Goal: Information Seeking & Learning: Learn about a topic

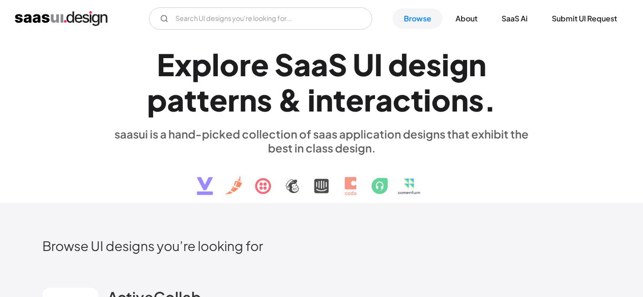
scroll to position [3273, 0]
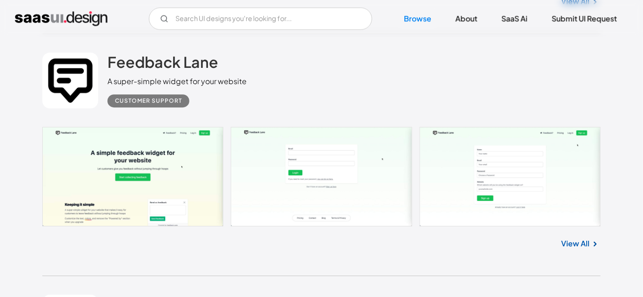
click at [308, 244] on div "View All" at bounding box center [321, 242] width 558 height 31
click at [301, 244] on div "View All" at bounding box center [321, 242] width 558 height 31
click at [278, 247] on div "View All" at bounding box center [321, 242] width 558 height 31
click at [356, 81] on div "Feedback Lane A super-simple widget for your website Customer Support" at bounding box center [321, 80] width 558 height 93
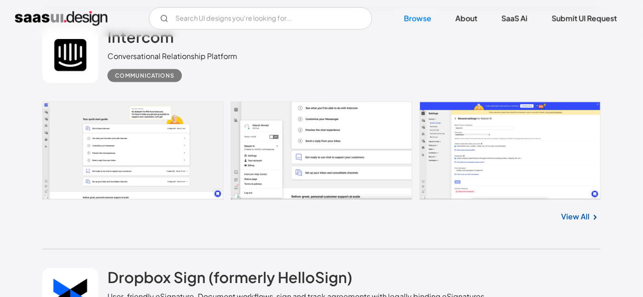
scroll to position [14620, 0]
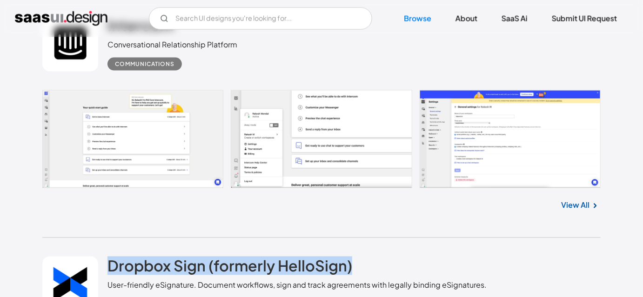
drag, startPoint x: 96, startPoint y: 241, endPoint x: 365, endPoint y: 250, distance: 269.6
click at [365, 250] on div "Dropbox Sign (formerly HelloSign) User-friendly eSignature. Document workflows,…" at bounding box center [321, 284] width 558 height 93
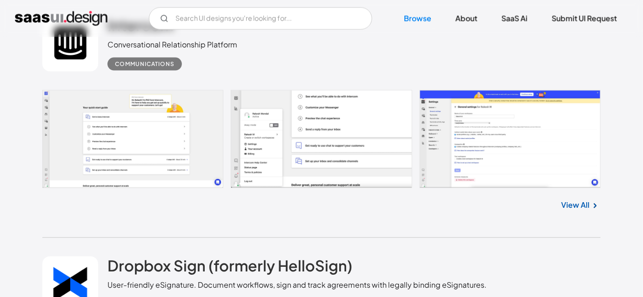
click at [367, 257] on div "Dropbox Sign (formerly HelloSign) User-friendly eSignature. Document workflows,…" at bounding box center [297, 284] width 379 height 55
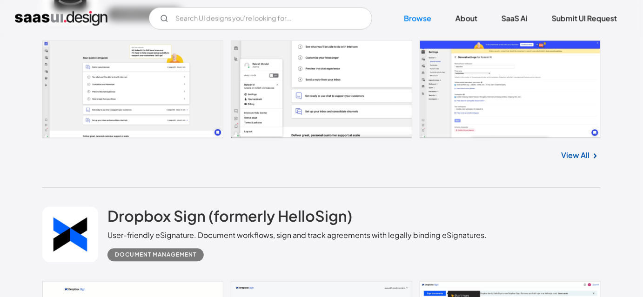
scroll to position [14704, 0]
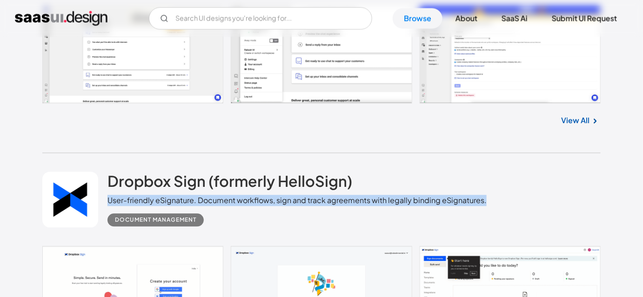
drag, startPoint x: 105, startPoint y: 202, endPoint x: 491, endPoint y: 201, distance: 386.3
click at [491, 201] on div "Dropbox Sign (formerly HelloSign) User-friendly eSignature. Document workflows,…" at bounding box center [321, 200] width 558 height 93
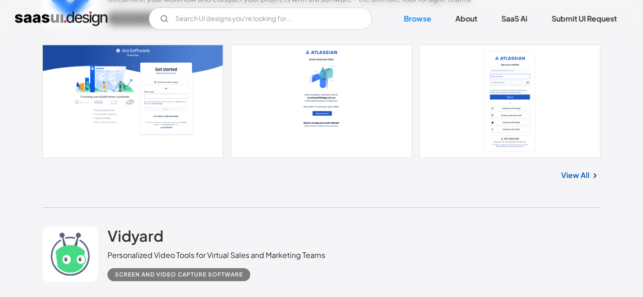
scroll to position [18639, 0]
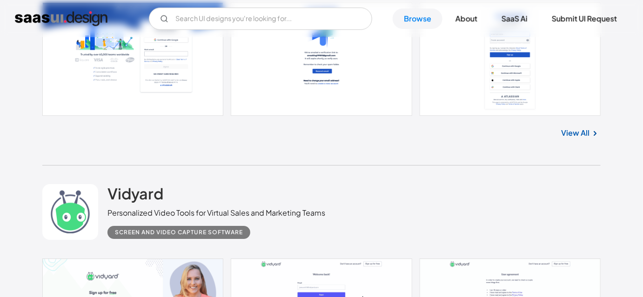
click at [176, 243] on div "Vidyard Personalized Video Tools for Virtual Sales and Marketing Teams Screen a…" at bounding box center [321, 212] width 558 height 93
click at [403, 202] on div "Vidyard Personalized Video Tools for Virtual Sales and Marketing Teams Screen a…" at bounding box center [321, 212] width 558 height 93
click at [394, 187] on div "Vidyard Personalized Video Tools for Virtual Sales and Marketing Teams Screen a…" at bounding box center [321, 212] width 558 height 93
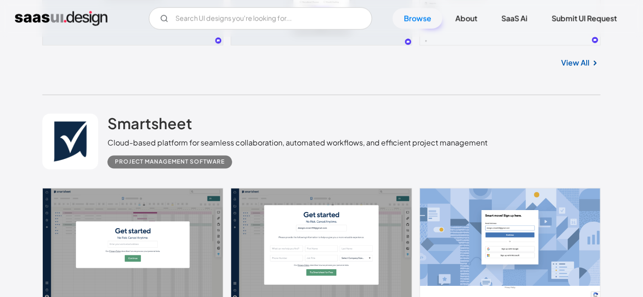
scroll to position [0, 0]
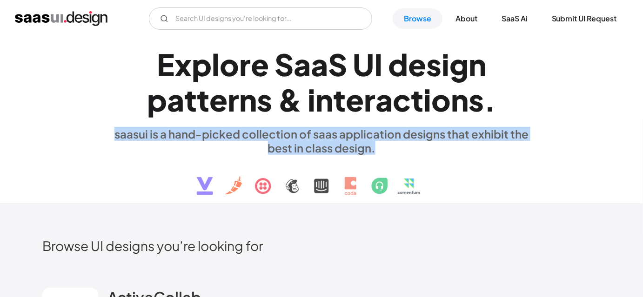
drag, startPoint x: 374, startPoint y: 150, endPoint x: 69, endPoint y: 127, distance: 305.7
click at [69, 127] on div "E x p l o r e S a a S U I d e s i g n p a t t e r n s & i n t e r a c t i o n s…" at bounding box center [321, 120] width 558 height 167
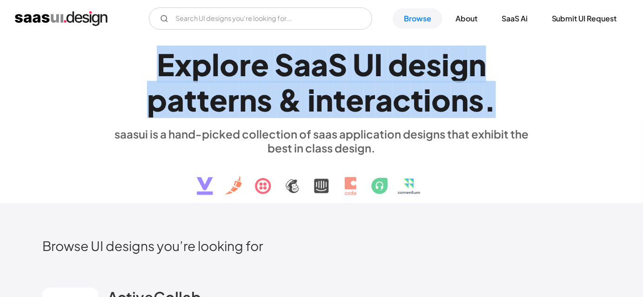
drag, startPoint x: 158, startPoint y: 57, endPoint x: 493, endPoint y: 99, distance: 338.1
click at [493, 99] on h1 "E x p l o r e S a a S U I d e s i g n p a t t e r n s & i n t e r a c t i o n s…" at bounding box center [322, 83] width 428 height 72
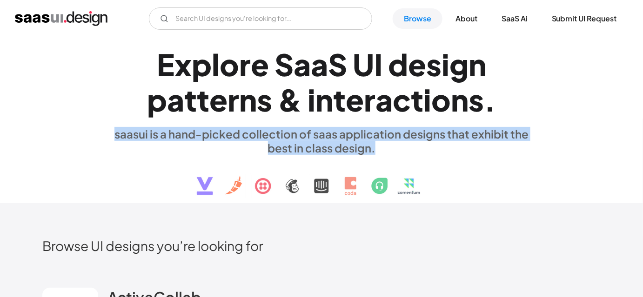
drag, startPoint x: 313, startPoint y: 147, endPoint x: 90, endPoint y: 128, distance: 224.2
click at [90, 128] on div "E x p l o r e S a a S U I d e s i g n p a t t e r n s & i n t e r a c t i o n s…" at bounding box center [321, 120] width 558 height 167
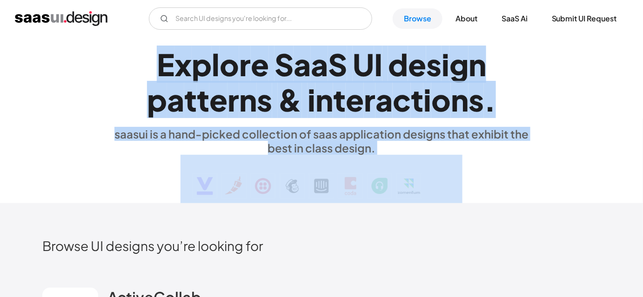
drag, startPoint x: 154, startPoint y: 65, endPoint x: 386, endPoint y: 155, distance: 249.6
click at [386, 155] on div "E x p l o r e S a a S U I d e s i g n p a t t e r n s & i n t e r a c t i o n s…" at bounding box center [322, 120] width 428 height 167
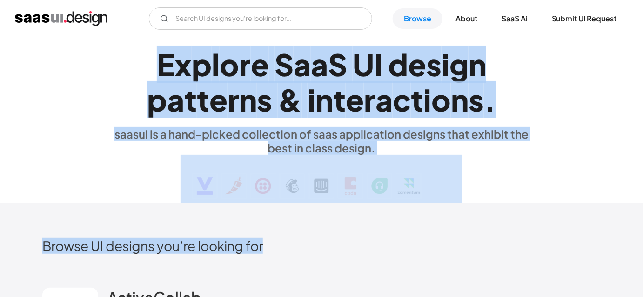
drag, startPoint x: 433, startPoint y: 215, endPoint x: 150, endPoint y: 65, distance: 320.2
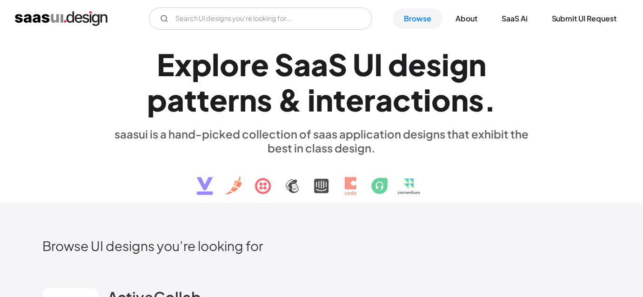
click at [131, 65] on h1 "E x p l o r e S a a S U I d e s i g n p a t t e r n s & i n t e r a c t i o n s…" at bounding box center [322, 83] width 428 height 72
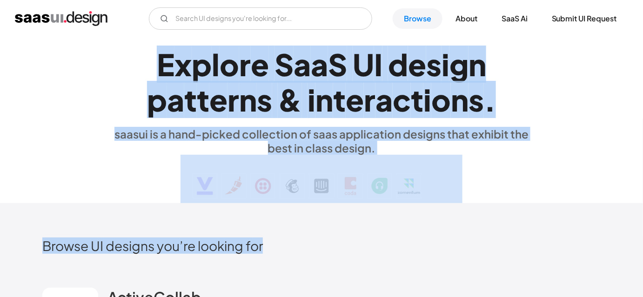
drag, startPoint x: 131, startPoint y: 65, endPoint x: 267, endPoint y: 228, distance: 212.1
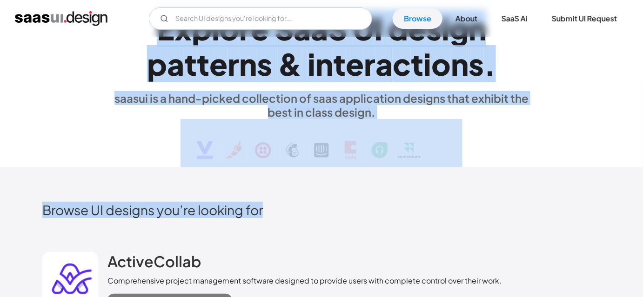
scroll to position [84, 0]
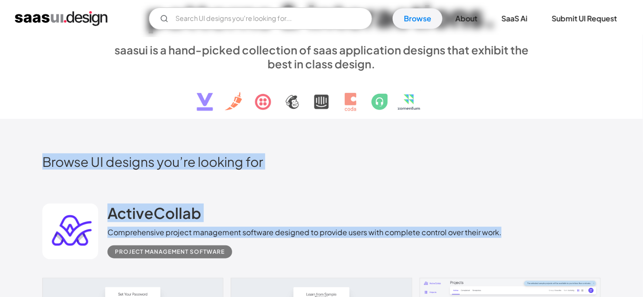
drag, startPoint x: 512, startPoint y: 234, endPoint x: 43, endPoint y: 152, distance: 476.7
click at [373, 167] on h2 "Browse UI designs you’re looking for" at bounding box center [321, 162] width 558 height 16
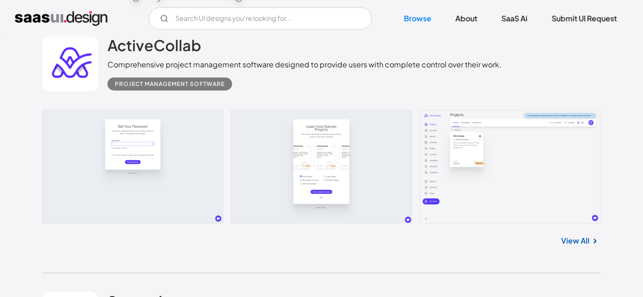
scroll to position [211, 0]
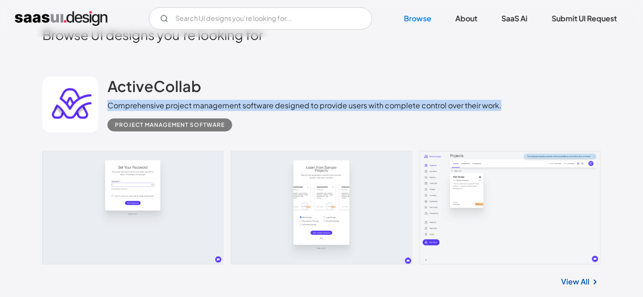
drag, startPoint x: 512, startPoint y: 101, endPoint x: 108, endPoint y: 106, distance: 404.5
click at [108, 106] on div "ActiveCollab Comprehensive project management software designed to provide user…" at bounding box center [321, 104] width 558 height 93
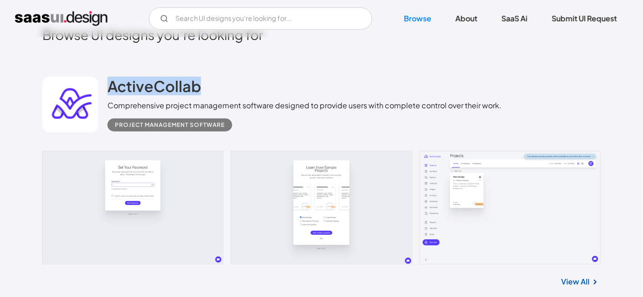
drag, startPoint x: 123, startPoint y: 69, endPoint x: 217, endPoint y: 71, distance: 93.6
click at [217, 71] on div "ActiveCollab Comprehensive project management software designed to provide user…" at bounding box center [321, 104] width 558 height 93
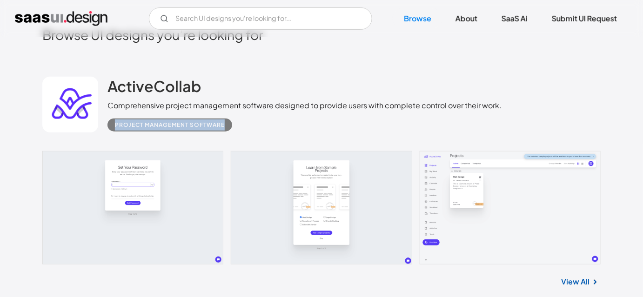
drag, startPoint x: 106, startPoint y: 119, endPoint x: 263, endPoint y: 122, distance: 157.3
click at [263, 122] on div "ActiveCollab Comprehensive project management software designed to provide user…" at bounding box center [321, 104] width 558 height 93
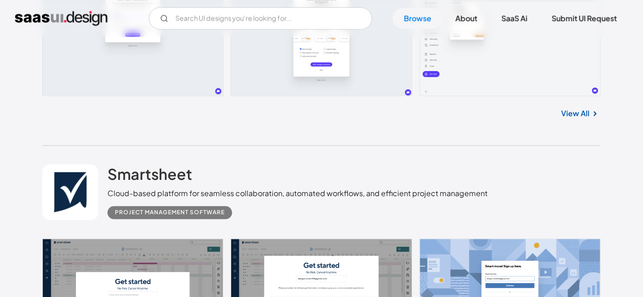
scroll to position [381, 0]
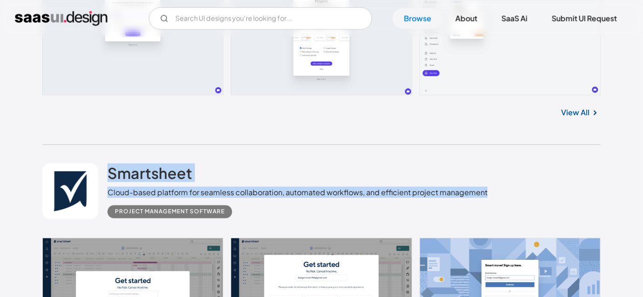
drag, startPoint x: 503, startPoint y: 192, endPoint x: 96, endPoint y: 203, distance: 406.5
click at [96, 203] on div "Smartsheet Cloud-based platform for seamless collaboration, automated workflows…" at bounding box center [321, 191] width 558 height 93
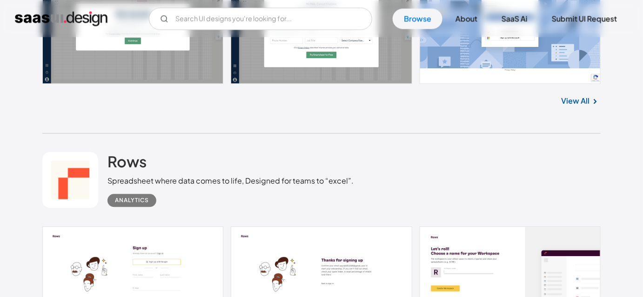
scroll to position [677, 0]
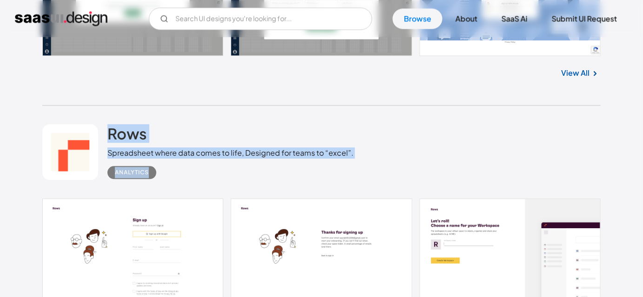
drag, startPoint x: 106, startPoint y: 118, endPoint x: 161, endPoint y: 168, distance: 74.4
click at [161, 168] on div "Rows Spreadsheet where data comes to life, Designed for teams to “excel”. Analy…" at bounding box center [321, 152] width 558 height 93
click at [161, 168] on div "Analytics" at bounding box center [231, 169] width 246 height 20
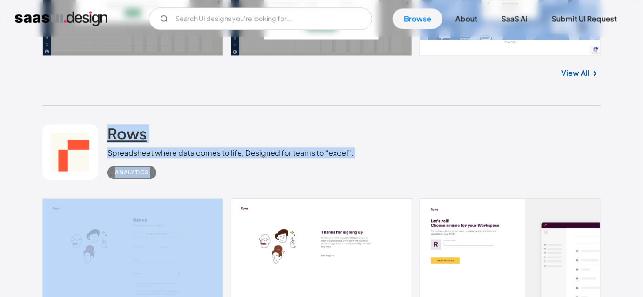
drag, startPoint x: 161, startPoint y: 168, endPoint x: 119, endPoint y: 141, distance: 49.8
click at [119, 141] on div "Rows Spreadsheet where data comes to life, Designed for teams to “excel”. Analy…" at bounding box center [231, 151] width 246 height 55
click at [167, 136] on div "Rows Spreadsheet where data comes to life, Designed for teams to “excel”. Analy…" at bounding box center [231, 151] width 246 height 55
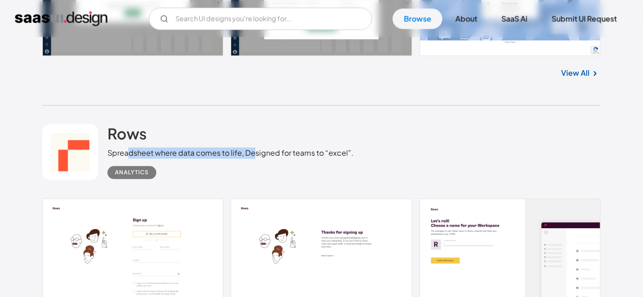
drag, startPoint x: 129, startPoint y: 154, endPoint x: 252, endPoint y: 156, distance: 122.9
click at [252, 156] on div "Spreadsheet where data comes to life, Designed for teams to “excel”." at bounding box center [231, 153] width 246 height 11
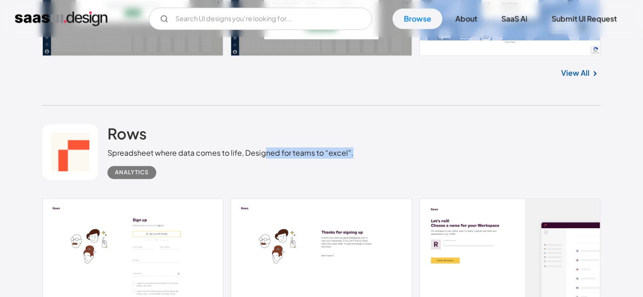
drag, startPoint x: 267, startPoint y: 156, endPoint x: 364, endPoint y: 158, distance: 97.3
click at [364, 158] on div "Rows Spreadsheet where data comes to life, Designed for teams to “excel”. Analy…" at bounding box center [321, 152] width 558 height 93
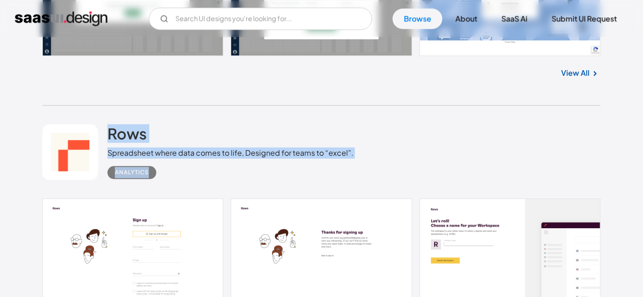
drag, startPoint x: 336, startPoint y: 158, endPoint x: 88, endPoint y: 148, distance: 247.8
click at [88, 148] on div "Rows Spreadsheet where data comes to life, Designed for teams to “excel”. Analy…" at bounding box center [321, 152] width 558 height 93
click at [106, 108] on div "Rows Spreadsheet where data comes to life, Designed for teams to “excel”. Analy…" at bounding box center [321, 152] width 558 height 93
drag, startPoint x: 114, startPoint y: 132, endPoint x: 191, endPoint y: 180, distance: 90.5
click at [191, 180] on div "Rows Spreadsheet where data comes to life, Designed for teams to “excel”. Analy…" at bounding box center [321, 152] width 558 height 93
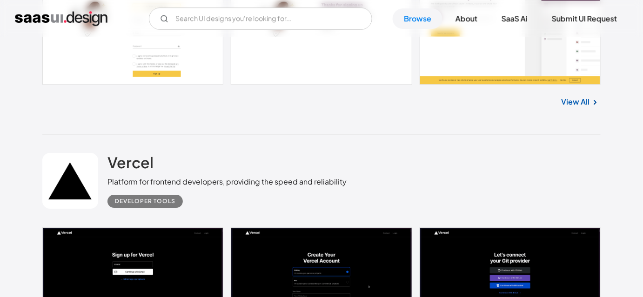
scroll to position [931, 0]
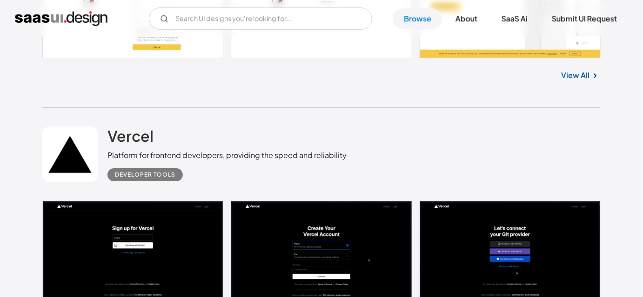
click at [442, 124] on div "Vercel Platform for frontend developers, providing the speed and reliability De…" at bounding box center [321, 154] width 558 height 93
click at [450, 165] on div "Vercel Platform for frontend developers, providing the speed and reliability De…" at bounding box center [321, 154] width 558 height 93
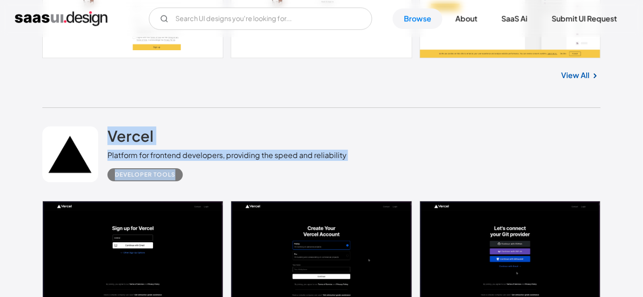
drag, startPoint x: 101, startPoint y: 124, endPoint x: 189, endPoint y: 179, distance: 103.7
click at [189, 179] on div "Vercel Platform for frontend developers, providing the speed and reliability De…" at bounding box center [321, 154] width 558 height 93
click at [195, 179] on div "Developer tools" at bounding box center [227, 171] width 239 height 20
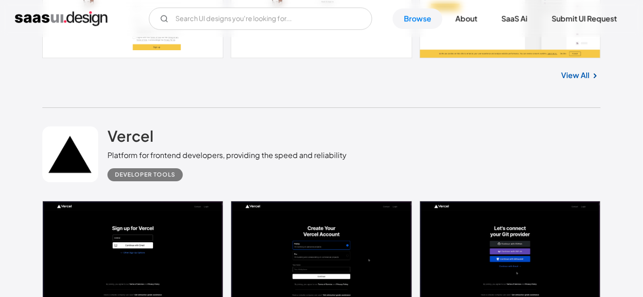
click at [522, 142] on div "Vercel Platform for frontend developers, providing the speed and reliability De…" at bounding box center [321, 154] width 558 height 93
click at [532, 122] on div "Vercel Platform for frontend developers, providing the speed and reliability De…" at bounding box center [321, 154] width 558 height 93
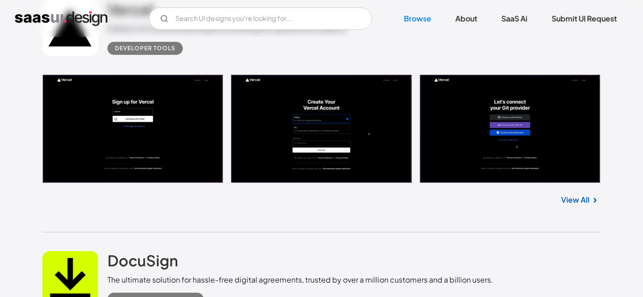
scroll to position [1142, 0]
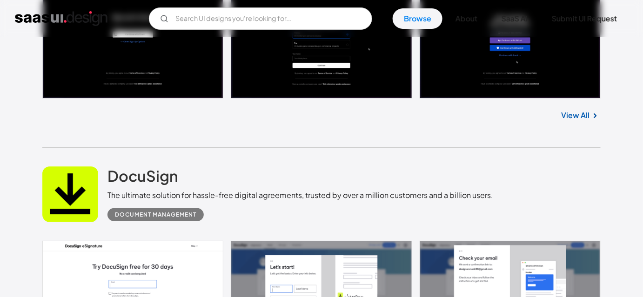
click at [353, 152] on div "DocuSign The ultimate solution for hassle-free digital agreements, trusted by o…" at bounding box center [321, 194] width 558 height 93
click at [457, 170] on div "DocuSign The ultimate solution for hassle-free digital agreements, trusted by o…" at bounding box center [301, 194] width 386 height 55
drag, startPoint x: 189, startPoint y: 173, endPoint x: 104, endPoint y: 173, distance: 84.7
click at [104, 173] on div "DocuSign The ultimate solution for hassle-free digital agreements, trusted by o…" at bounding box center [321, 194] width 558 height 93
click at [104, 149] on div "DocuSign The ultimate solution for hassle-free digital agreements, trusted by o…" at bounding box center [321, 194] width 558 height 93
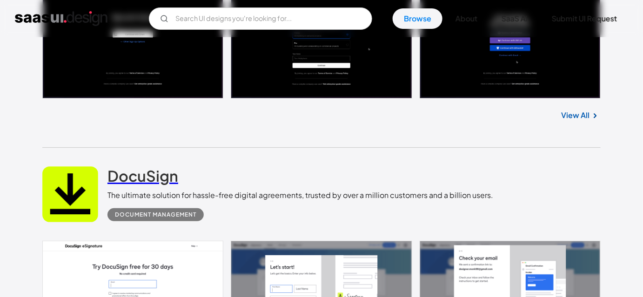
click at [123, 171] on h2 "DocuSign" at bounding box center [143, 176] width 71 height 19
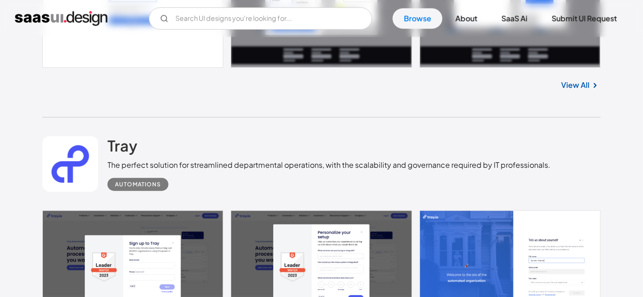
scroll to position [1523, 0]
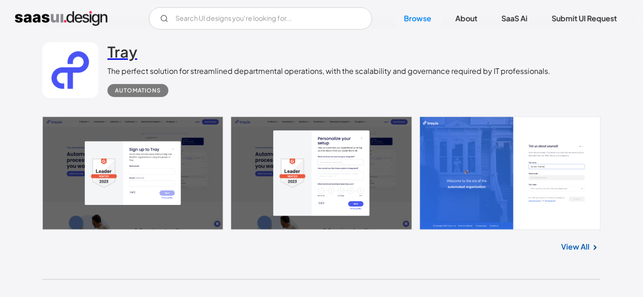
click at [114, 54] on h2 "Tray" at bounding box center [123, 51] width 30 height 19
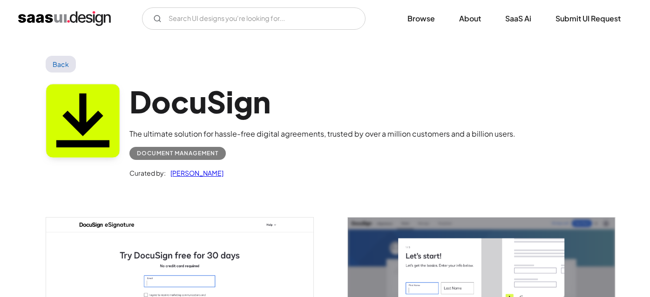
scroll to position [169, 0]
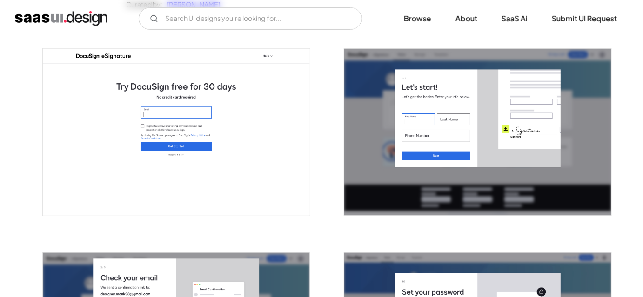
click at [414, 118] on img "open lightbox" at bounding box center [477, 132] width 267 height 167
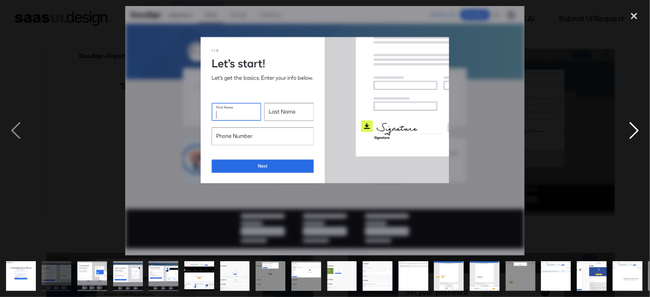
click at [636, 122] on div "next image" at bounding box center [634, 131] width 32 height 250
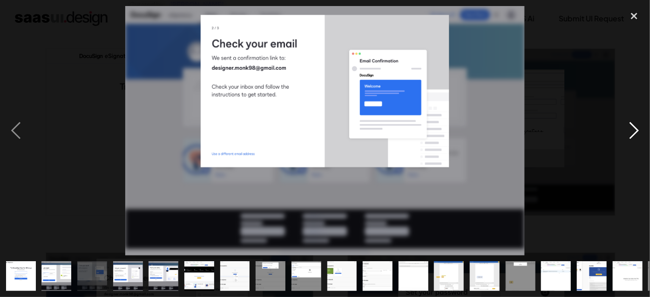
click at [636, 126] on div "next image" at bounding box center [634, 131] width 32 height 250
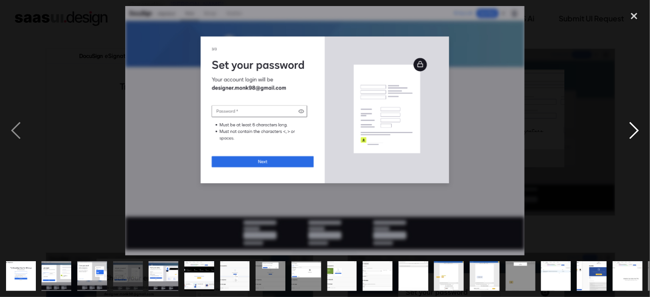
click at [636, 126] on div "next image" at bounding box center [634, 131] width 32 height 250
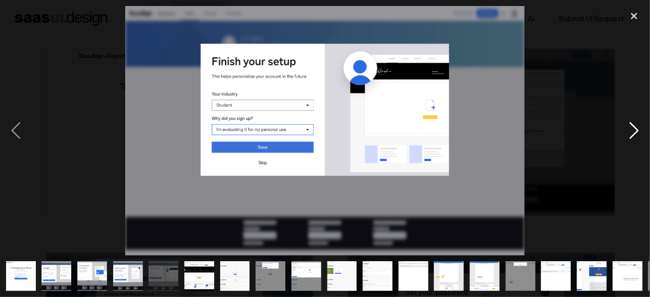
click at [636, 126] on div "next image" at bounding box center [634, 131] width 32 height 250
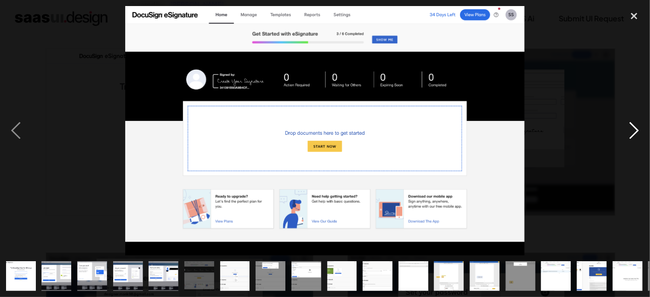
click at [636, 126] on div "next image" at bounding box center [634, 131] width 32 height 250
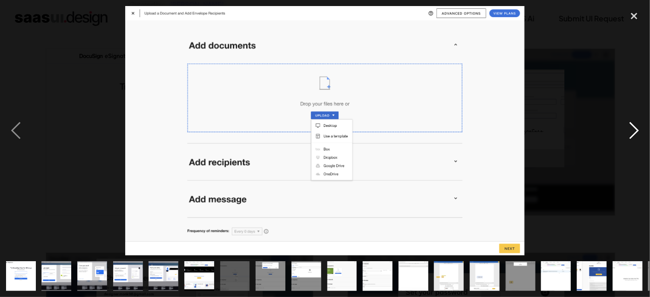
click at [636, 126] on div "next image" at bounding box center [634, 131] width 32 height 250
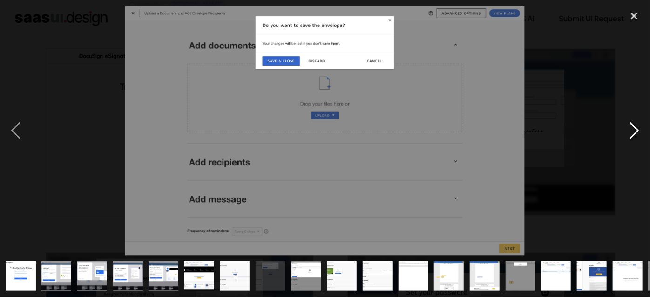
click at [636, 126] on div "next image" at bounding box center [634, 131] width 32 height 250
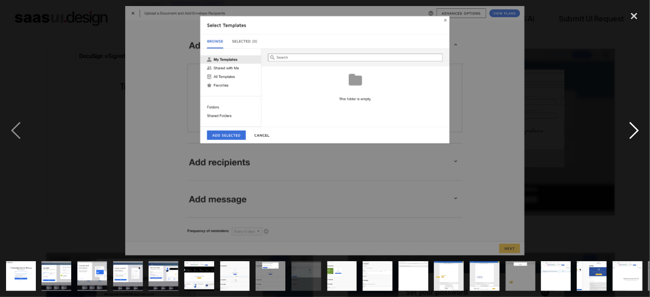
click at [636, 126] on div "next image" at bounding box center [634, 131] width 32 height 250
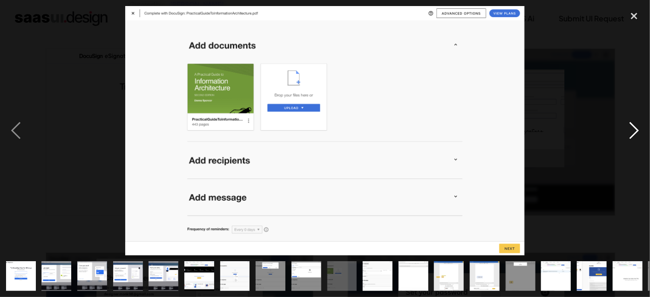
click at [636, 126] on div "next image" at bounding box center [634, 131] width 32 height 250
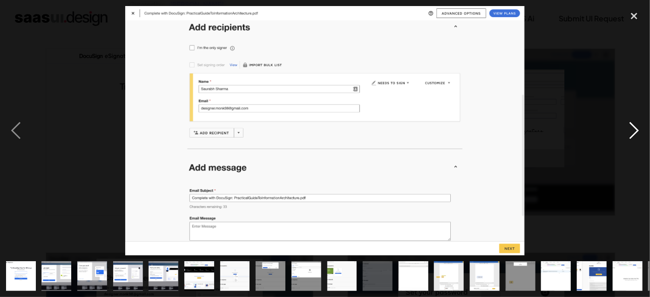
click at [636, 126] on div "next image" at bounding box center [634, 131] width 32 height 250
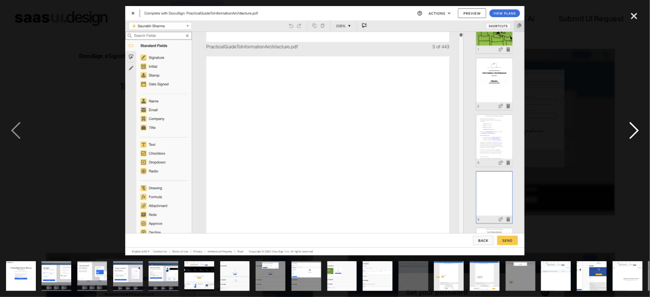
click at [636, 126] on div "next image" at bounding box center [634, 131] width 32 height 250
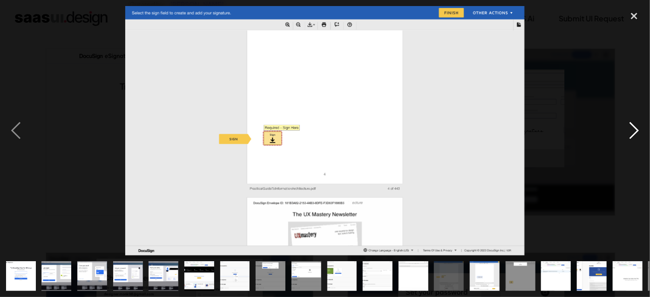
click at [636, 126] on div "next image" at bounding box center [634, 131] width 32 height 250
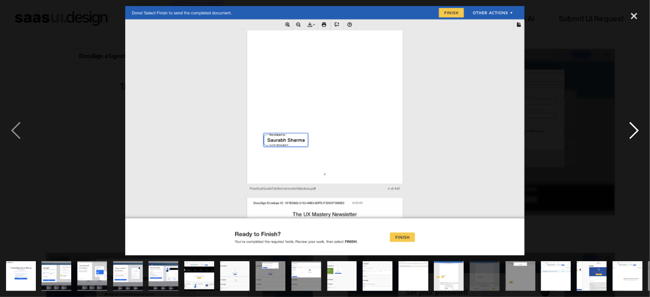
click at [636, 126] on div "next image" at bounding box center [634, 131] width 32 height 250
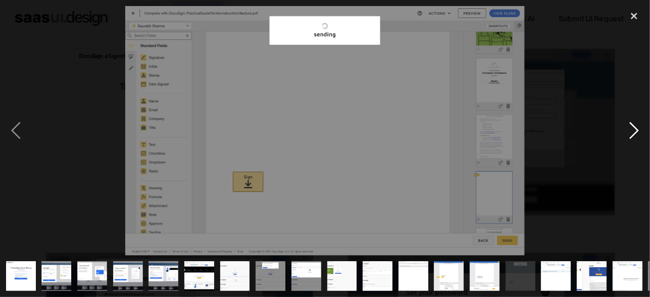
click at [636, 126] on div "next image" at bounding box center [634, 131] width 32 height 250
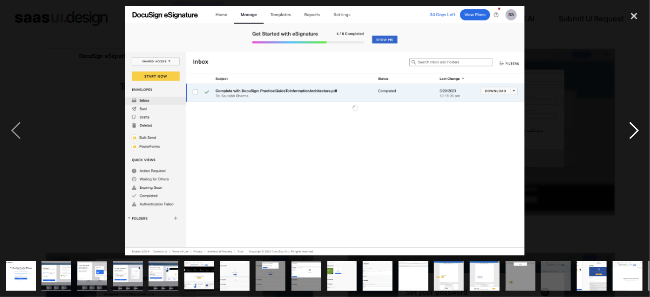
click at [636, 126] on div "next image" at bounding box center [634, 131] width 32 height 250
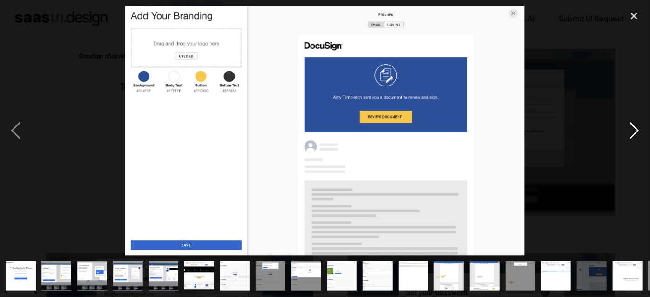
click at [636, 126] on div "next image" at bounding box center [634, 131] width 32 height 250
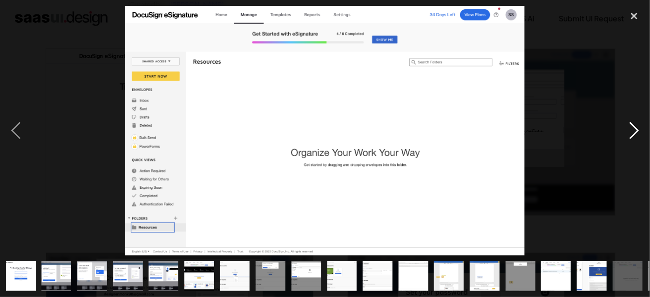
click at [636, 126] on div "next image" at bounding box center [634, 131] width 32 height 250
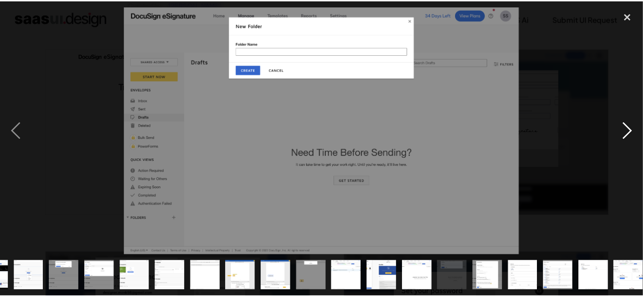
scroll to position [0, 213]
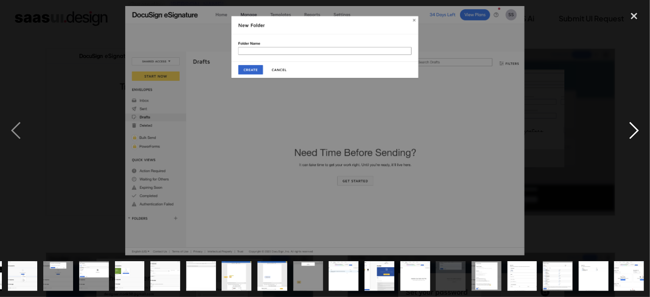
click at [636, 126] on div "next image" at bounding box center [634, 131] width 32 height 250
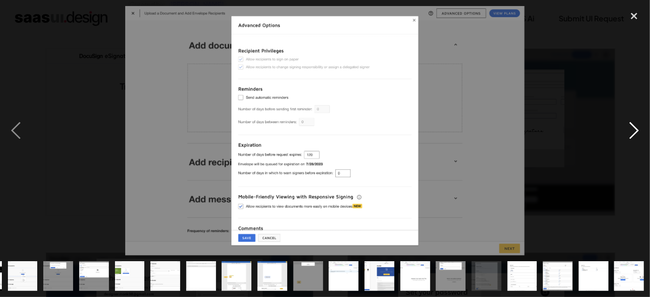
click at [636, 126] on div "next image" at bounding box center [634, 131] width 32 height 250
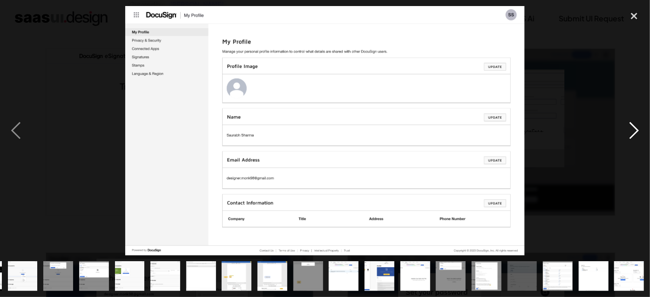
click at [636, 126] on div "next image" at bounding box center [634, 131] width 32 height 250
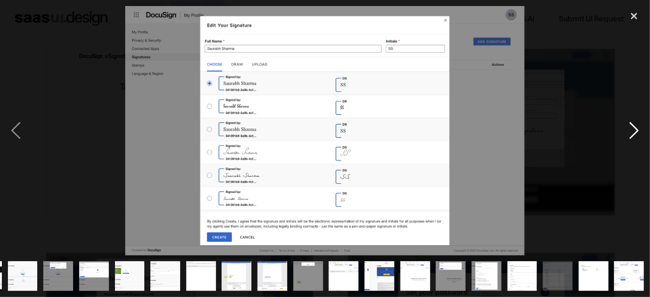
click at [636, 126] on div "next image" at bounding box center [634, 131] width 32 height 250
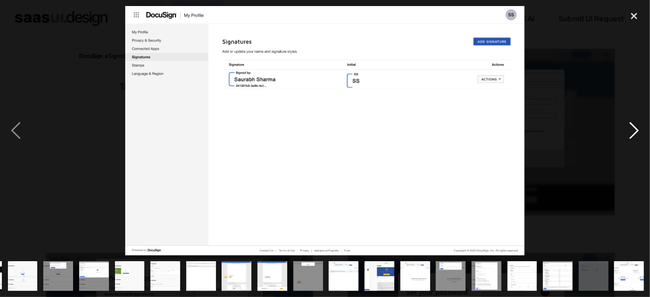
click at [636, 126] on div "next image" at bounding box center [634, 131] width 32 height 250
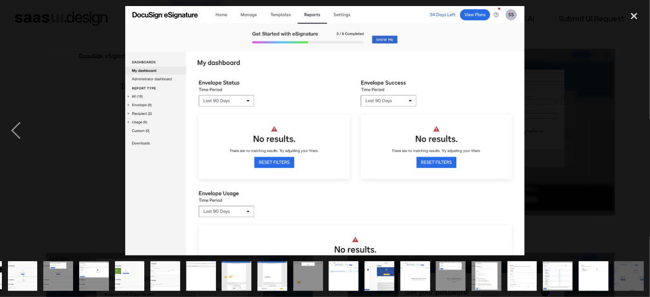
click at [636, 126] on div "next image" at bounding box center [634, 131] width 32 height 250
click at [637, 13] on div "close lightbox" at bounding box center [634, 16] width 32 height 20
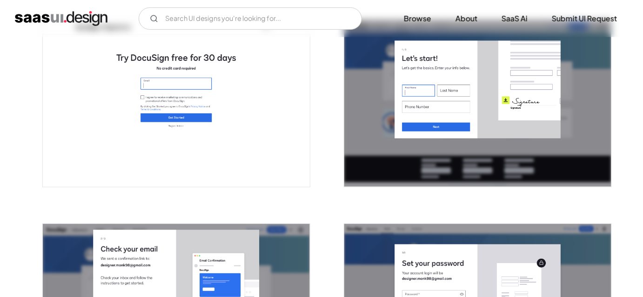
scroll to position [127, 0]
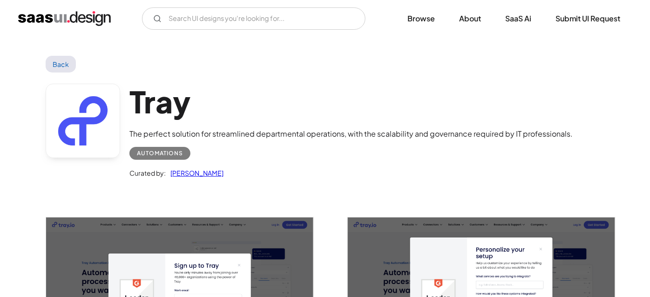
scroll to position [84, 0]
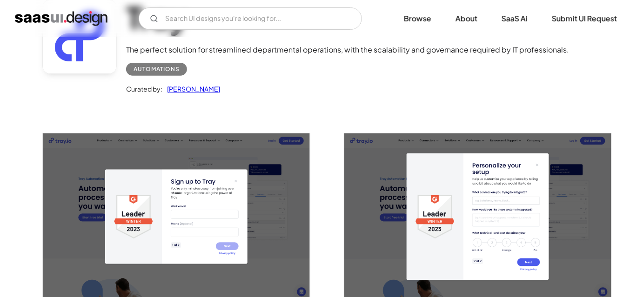
click at [239, 163] on img "open lightbox" at bounding box center [176, 217] width 267 height 167
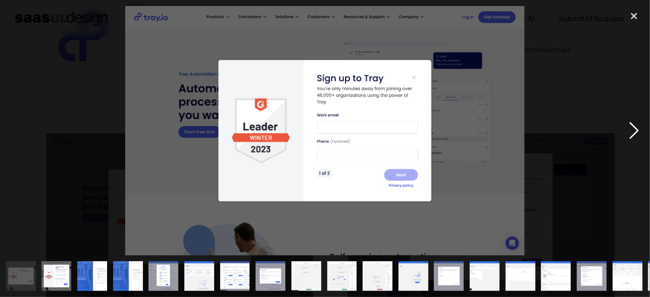
click at [639, 128] on div "next image" at bounding box center [634, 131] width 32 height 250
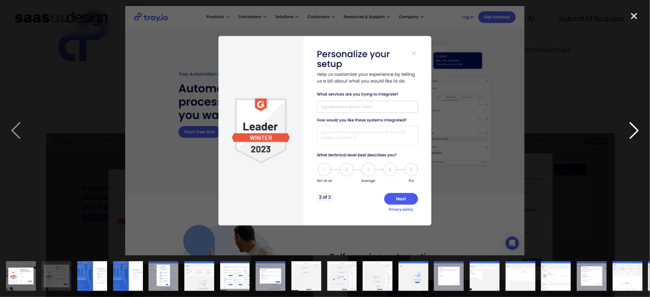
click at [639, 128] on div "next image" at bounding box center [634, 131] width 32 height 250
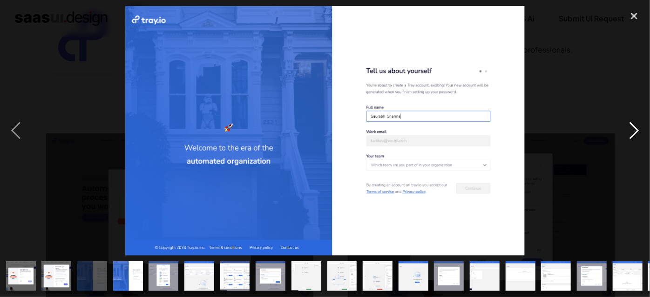
click at [639, 128] on div "next image" at bounding box center [634, 131] width 32 height 250
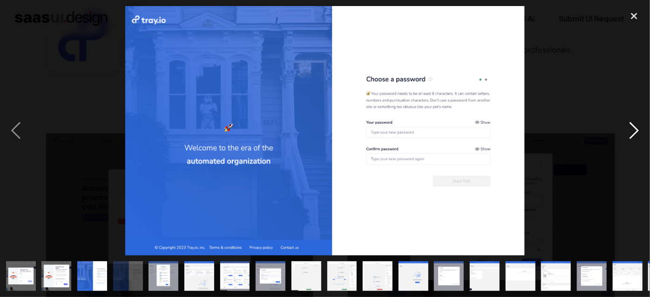
click at [639, 128] on div "next image" at bounding box center [634, 131] width 32 height 250
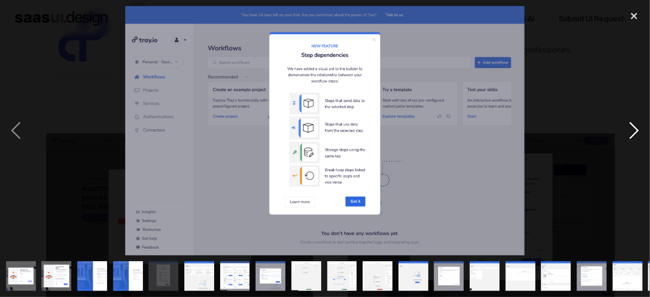
click at [639, 128] on div "next image" at bounding box center [634, 131] width 32 height 250
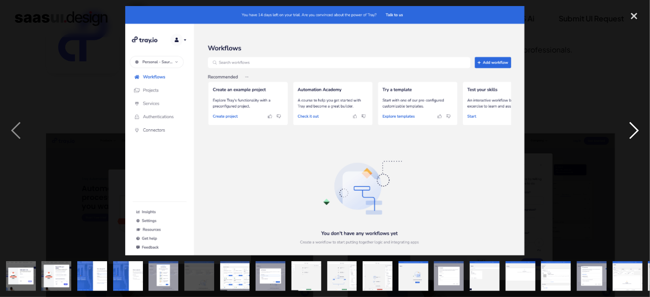
click at [639, 128] on div "next image" at bounding box center [634, 131] width 32 height 250
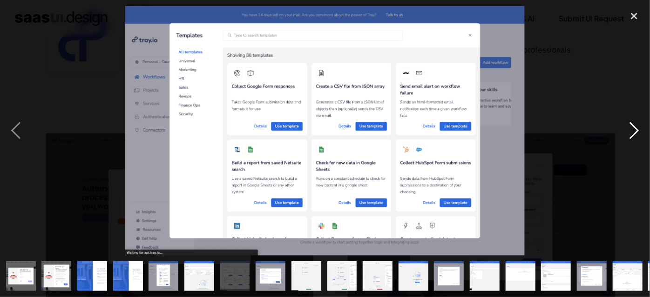
click at [639, 128] on div "next image" at bounding box center [634, 131] width 32 height 250
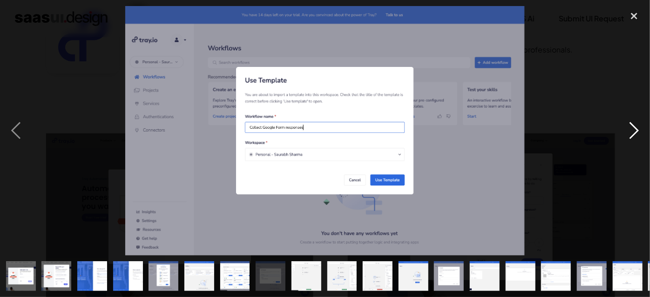
click at [639, 128] on div "next image" at bounding box center [634, 131] width 32 height 250
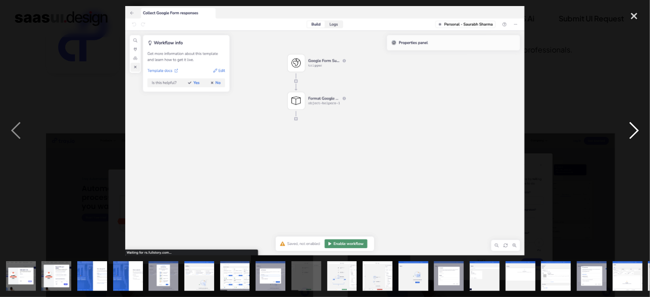
click at [639, 128] on div "next image" at bounding box center [634, 131] width 32 height 250
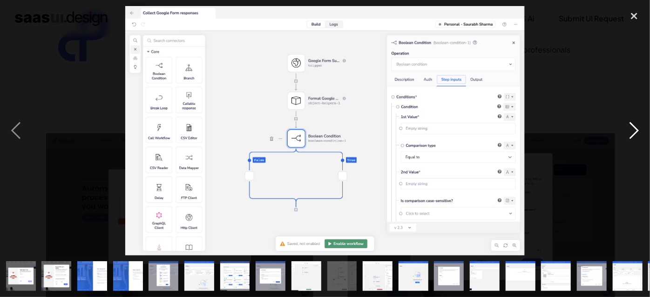
click at [639, 128] on div "next image" at bounding box center [634, 131] width 32 height 250
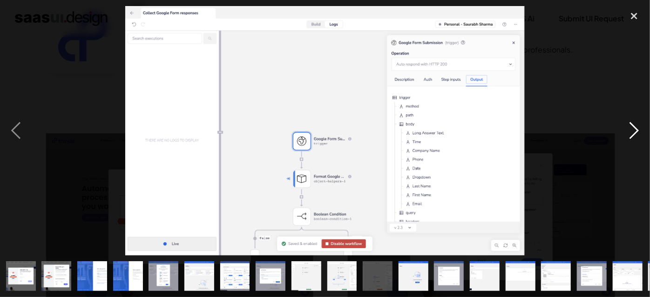
click at [639, 128] on div "next image" at bounding box center [634, 131] width 32 height 250
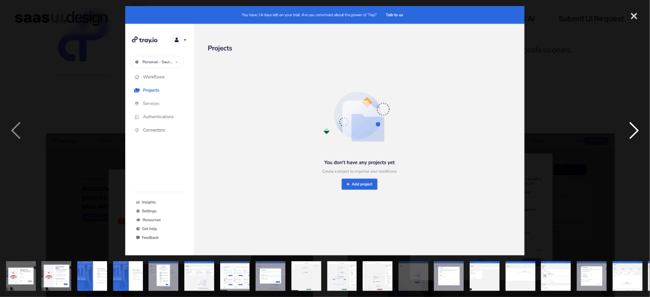
click at [639, 128] on div "next image" at bounding box center [634, 131] width 32 height 250
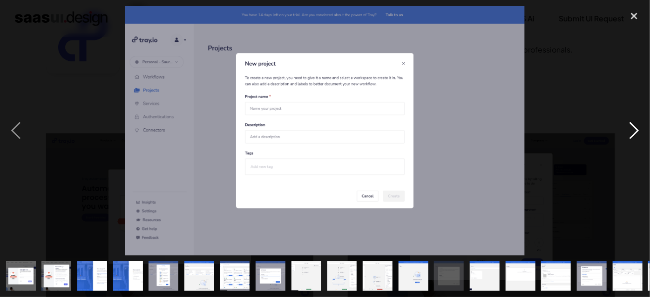
click at [639, 128] on div "next image" at bounding box center [634, 131] width 32 height 250
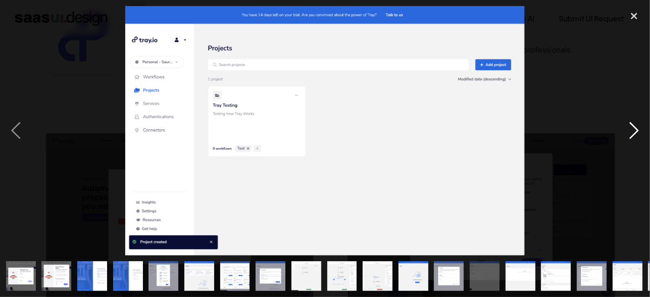
click at [639, 128] on div "next image" at bounding box center [634, 131] width 32 height 250
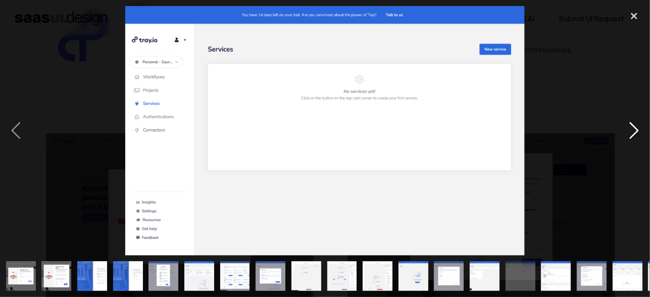
click at [639, 128] on div "next image" at bounding box center [634, 131] width 32 height 250
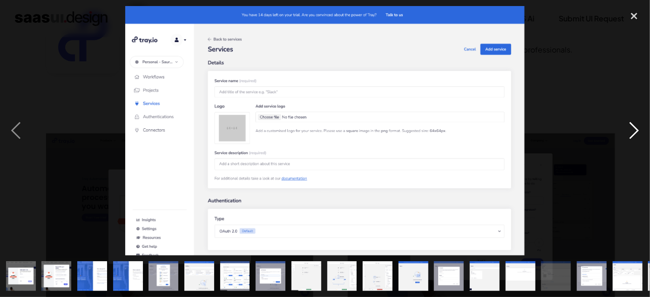
click at [639, 128] on div "next image" at bounding box center [634, 131] width 32 height 250
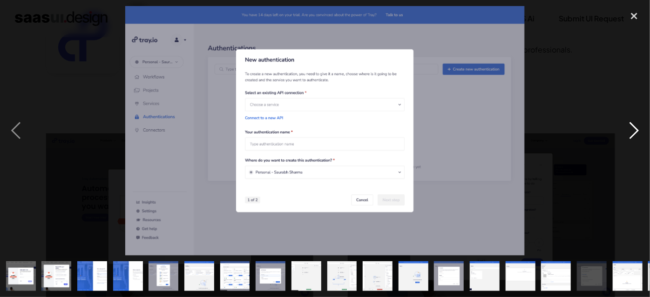
click at [639, 128] on div "next image" at bounding box center [634, 131] width 32 height 250
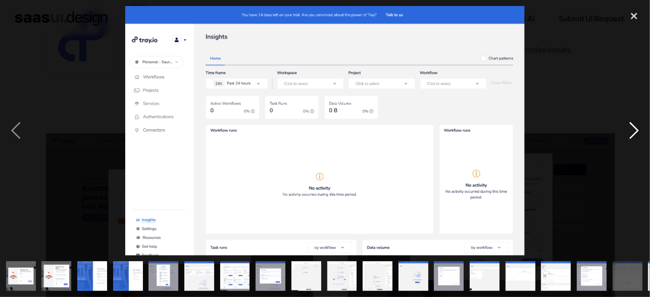
click at [639, 128] on div "next image" at bounding box center [634, 131] width 32 height 250
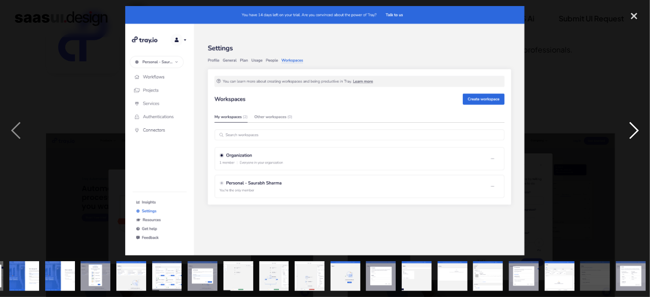
scroll to position [0, 70]
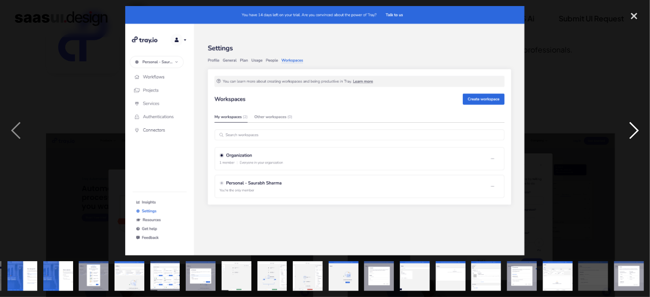
click at [639, 128] on div "next image" at bounding box center [634, 131] width 32 height 250
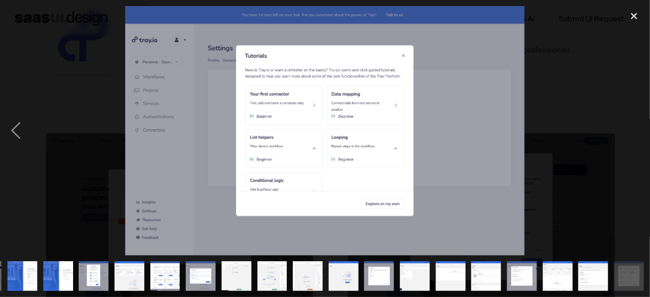
click at [639, 128] on div "next image" at bounding box center [634, 131] width 32 height 250
click at [637, 17] on div "close lightbox" at bounding box center [634, 16] width 32 height 20
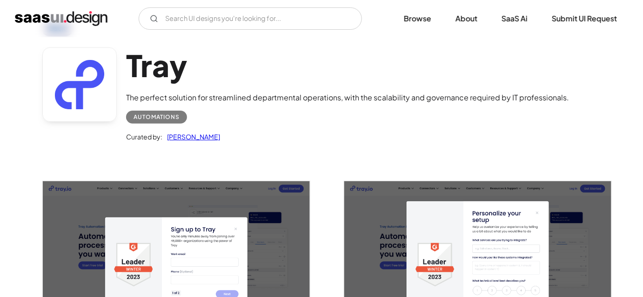
scroll to position [0, 0]
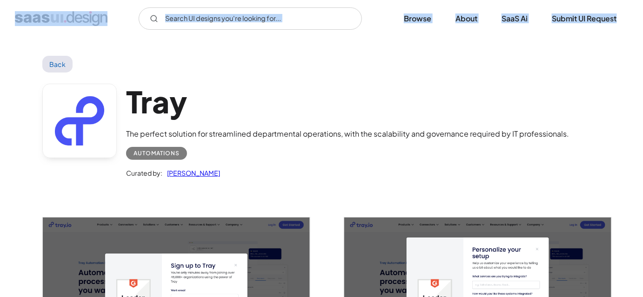
drag, startPoint x: 632, startPoint y: 13, endPoint x: 0, endPoint y: 25, distance: 631.7
click at [0, 25] on div "V7 Labs Gen AI Application Design Best-in-class data labeling tool. GenAI Close…" at bounding box center [321, 18] width 643 height 22
drag, startPoint x: 27, startPoint y: 69, endPoint x: 251, endPoint y: 182, distance: 251.2
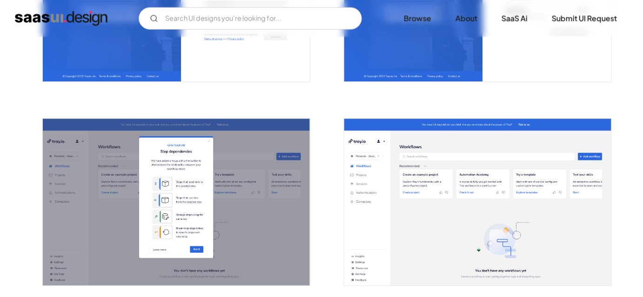
click at [334, 204] on div at bounding box center [472, 197] width 279 height 204
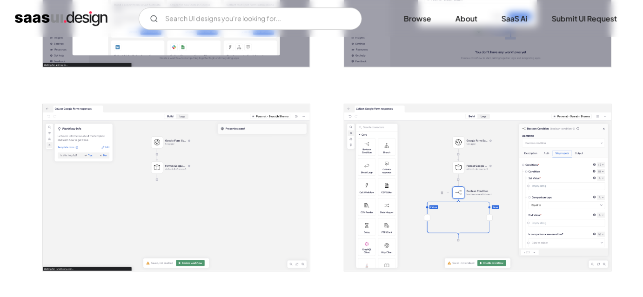
click at [330, 206] on div at bounding box center [321, 284] width 558 height 2043
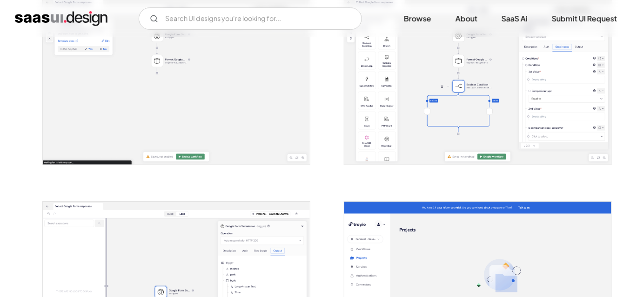
scroll to position [1100, 0]
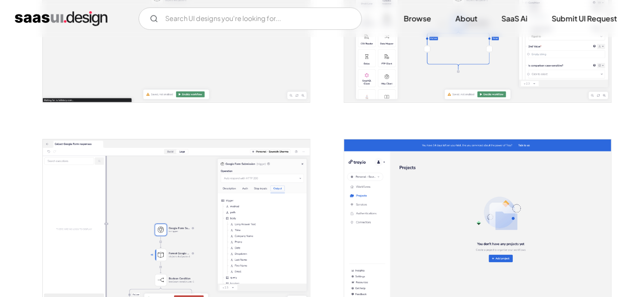
click at [330, 206] on div at bounding box center [321, 115] width 558 height 2043
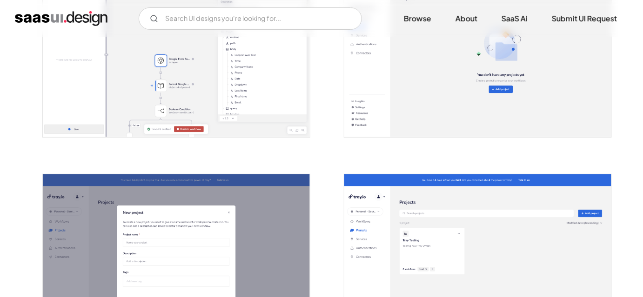
scroll to position [1312, 0]
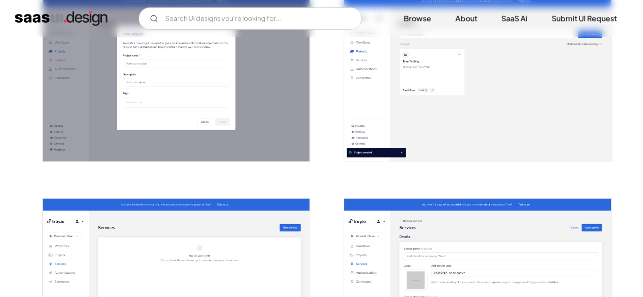
scroll to position [1480, 0]
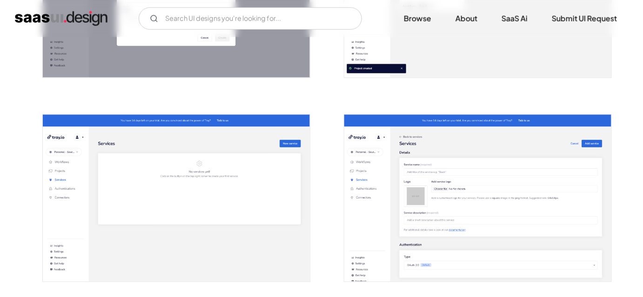
scroll to position [1565, 0]
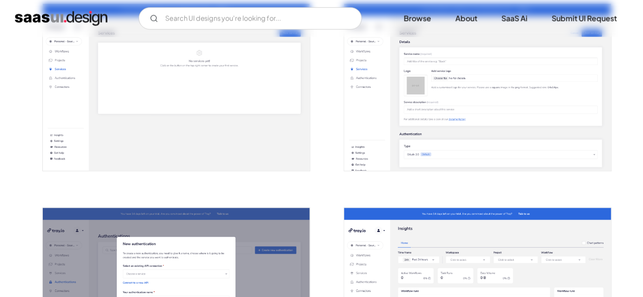
scroll to position [1650, 0]
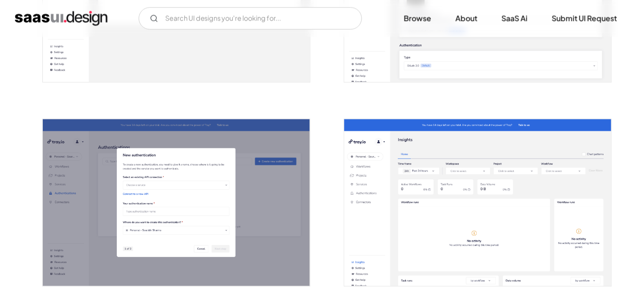
scroll to position [1735, 0]
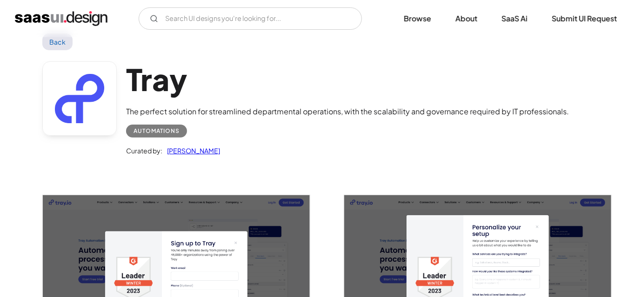
scroll to position [0, 0]
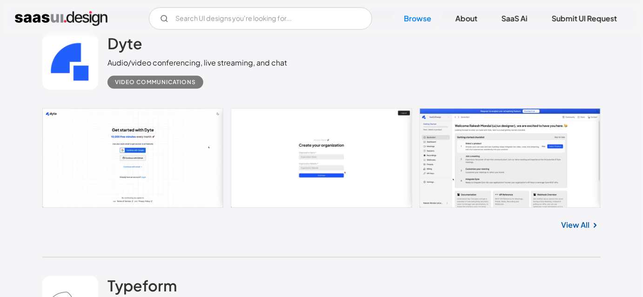
scroll to position [2547, 0]
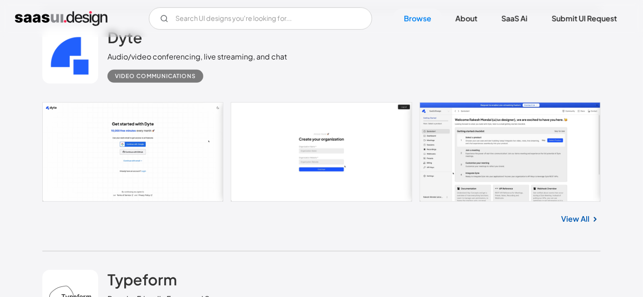
click at [375, 252] on div "Typeform People-Friendly Forms and Surveys Form Builder" at bounding box center [321, 298] width 558 height 93
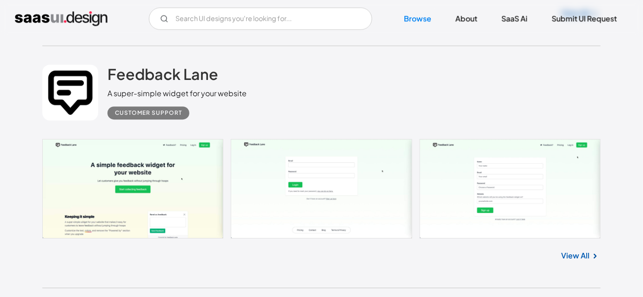
scroll to position [3267, 0]
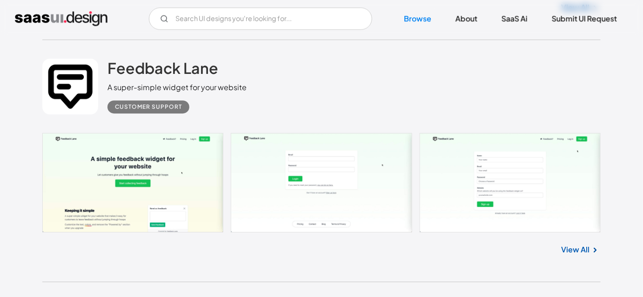
drag, startPoint x: 119, startPoint y: 98, endPoint x: 336, endPoint y: 128, distance: 218.9
drag, startPoint x: 192, startPoint y: 155, endPoint x: 111, endPoint y: 101, distance: 96.9
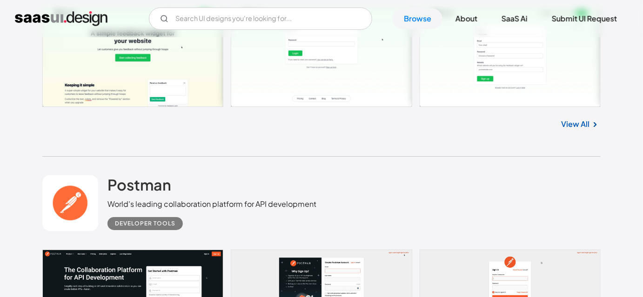
scroll to position [3436, 0]
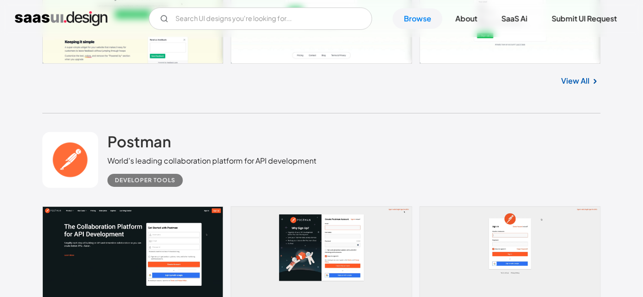
drag, startPoint x: 96, startPoint y: 168, endPoint x: 214, endPoint y: 232, distance: 134.3
drag, startPoint x: 142, startPoint y: 223, endPoint x: 129, endPoint y: 224, distance: 13.0
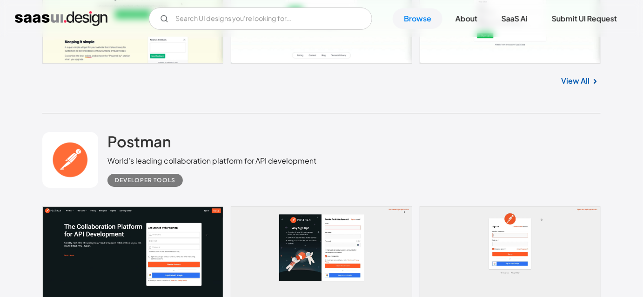
drag, startPoint x: 118, startPoint y: 202, endPoint x: 126, endPoint y: 202, distance: 8.4
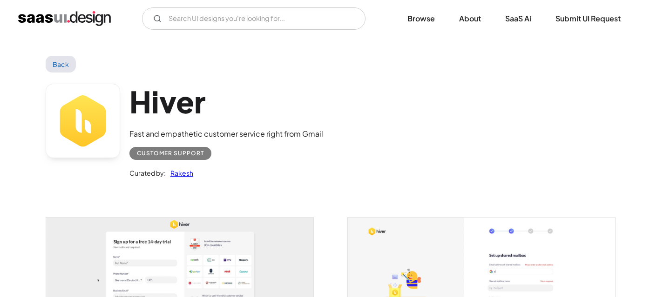
scroll to position [169, 0]
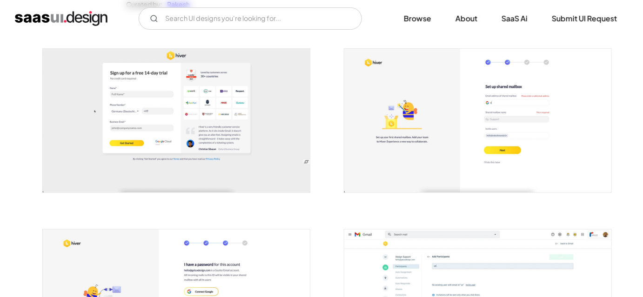
click at [280, 139] on img "open lightbox" at bounding box center [176, 121] width 267 height 144
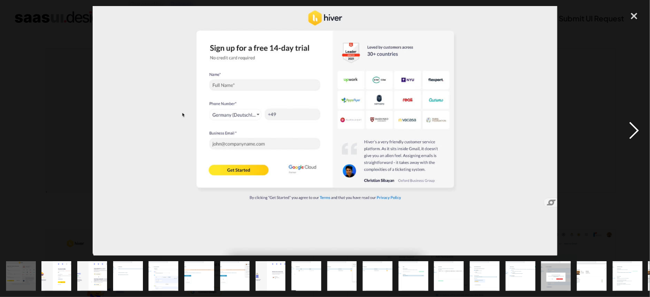
click at [634, 128] on div "next image" at bounding box center [634, 131] width 32 height 250
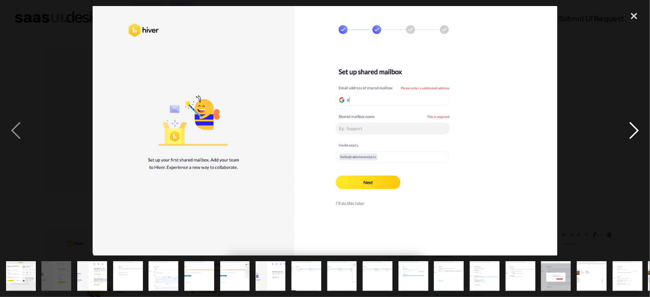
click at [634, 128] on div "next image" at bounding box center [634, 131] width 32 height 250
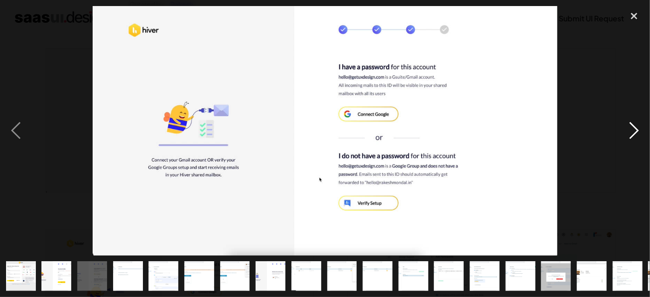
click at [634, 128] on div "next image" at bounding box center [634, 131] width 32 height 250
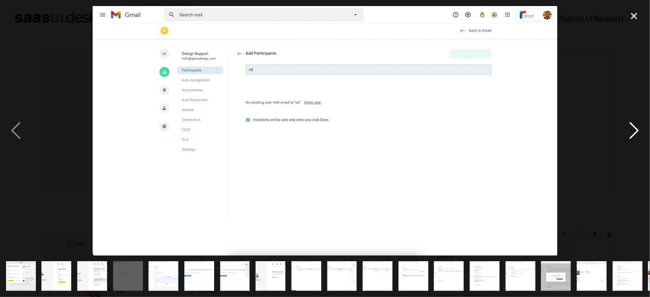
click at [634, 128] on div "next image" at bounding box center [634, 131] width 32 height 250
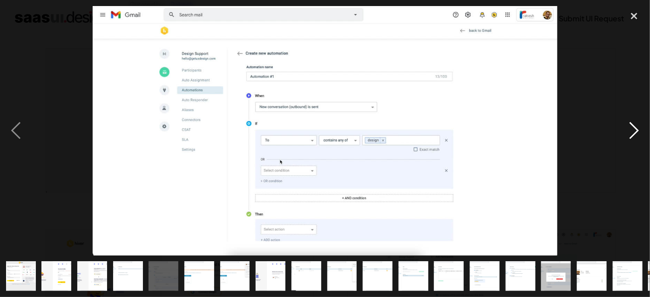
click at [634, 128] on div "next image" at bounding box center [634, 131] width 32 height 250
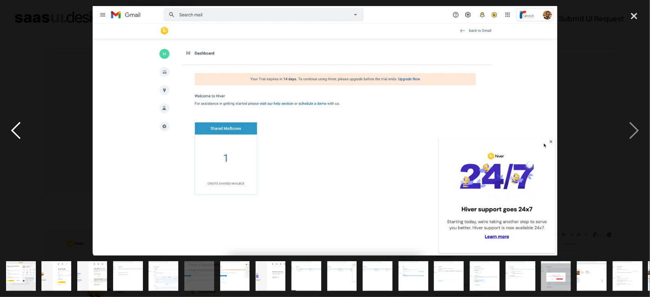
click at [17, 130] on div "previous image" at bounding box center [16, 131] width 32 height 250
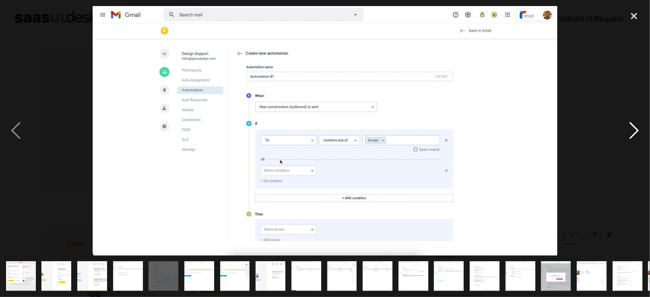
click at [635, 131] on div "next image" at bounding box center [634, 131] width 32 height 250
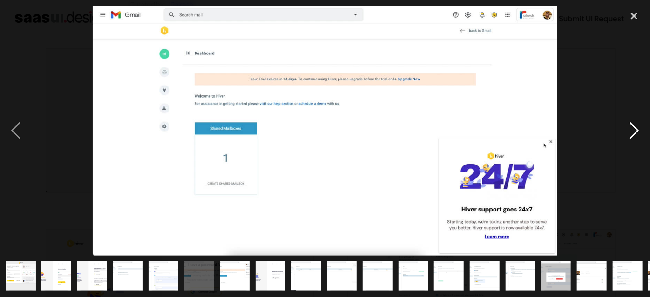
click at [635, 131] on div "next image" at bounding box center [634, 131] width 32 height 250
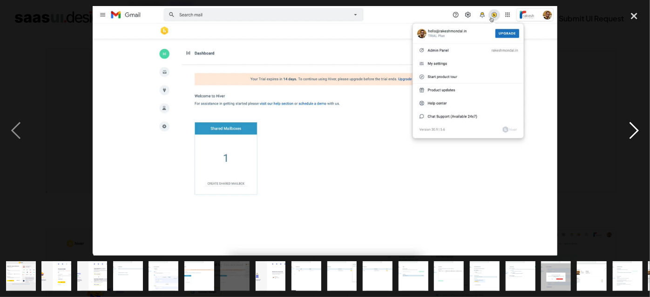
click at [635, 131] on div "next image" at bounding box center [634, 131] width 32 height 250
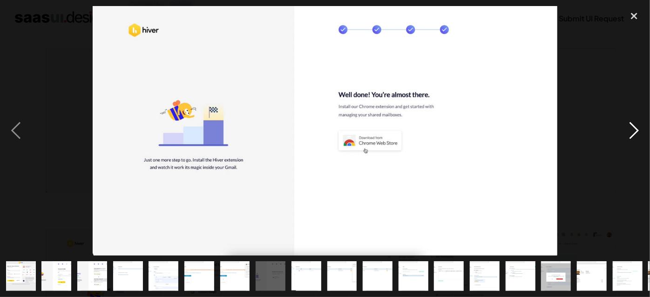
click at [635, 131] on div "next image" at bounding box center [634, 131] width 32 height 250
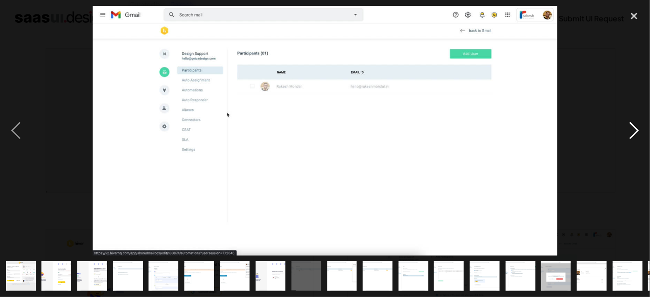
click at [635, 131] on div "next image" at bounding box center [634, 131] width 32 height 250
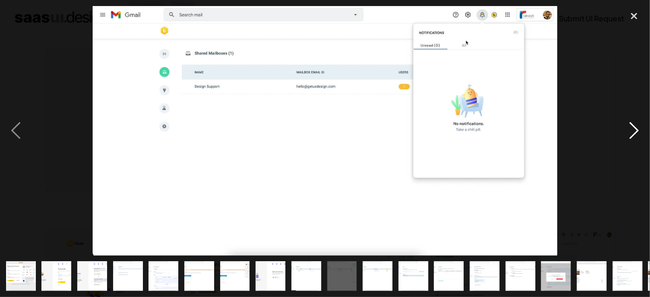
click at [635, 131] on div "next image" at bounding box center [634, 131] width 32 height 250
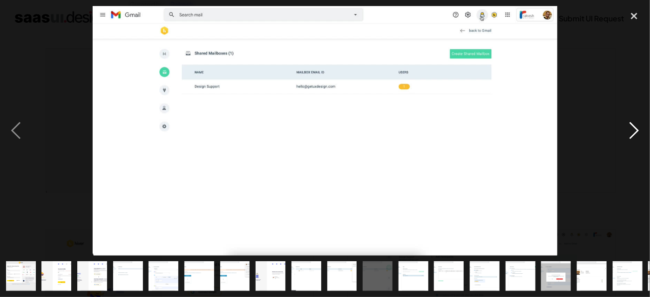
click at [635, 131] on div "next image" at bounding box center [634, 131] width 32 height 250
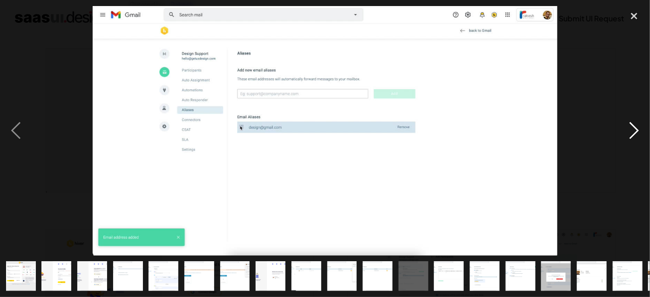
click at [635, 131] on div "next image" at bounding box center [634, 131] width 32 height 250
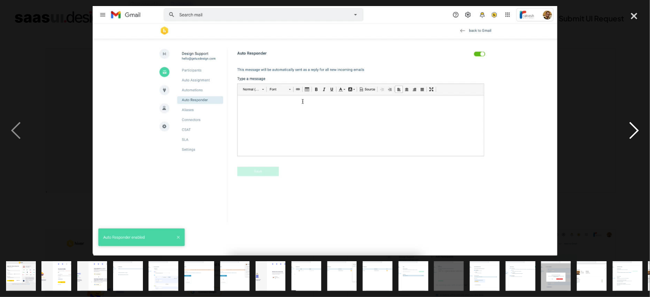
click at [635, 131] on div "next image" at bounding box center [634, 131] width 32 height 250
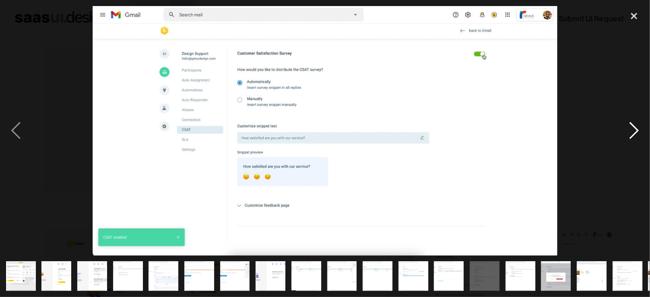
click at [639, 129] on div "next image" at bounding box center [634, 131] width 32 height 250
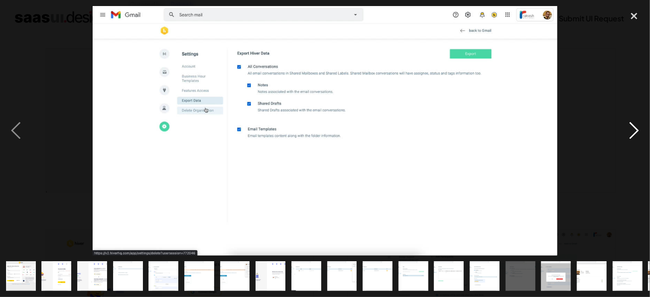
click at [639, 129] on div "next image" at bounding box center [634, 131] width 32 height 250
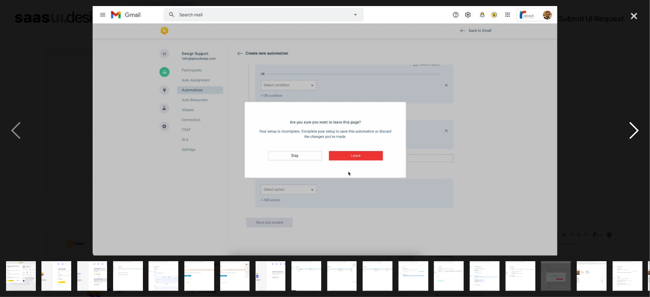
click at [639, 129] on div "next image" at bounding box center [634, 131] width 32 height 250
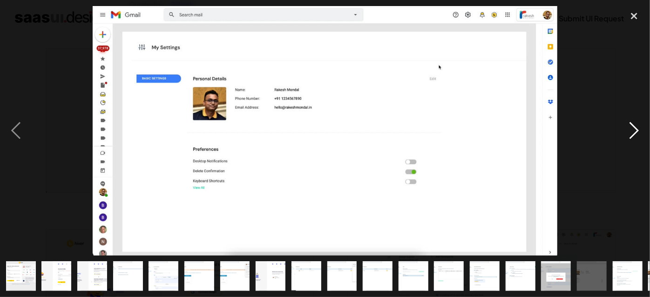
click at [640, 110] on div "next image" at bounding box center [634, 131] width 32 height 250
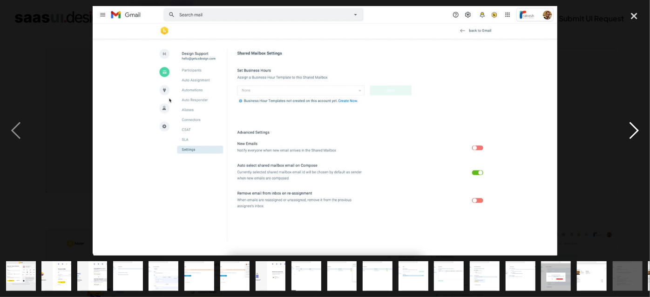
click at [632, 136] on div "next image" at bounding box center [634, 131] width 32 height 250
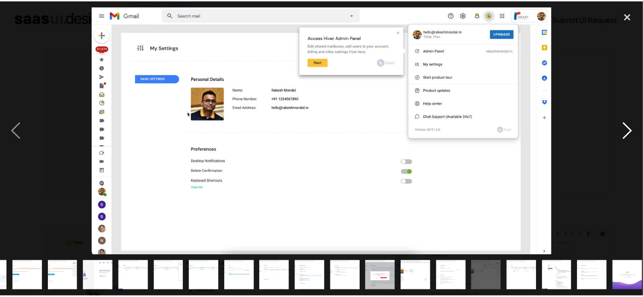
scroll to position [0, 177]
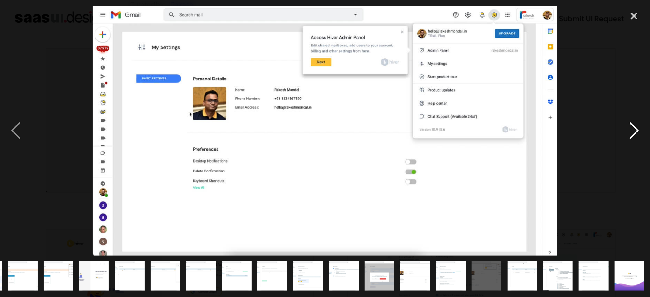
click at [632, 135] on div "next image" at bounding box center [634, 131] width 32 height 250
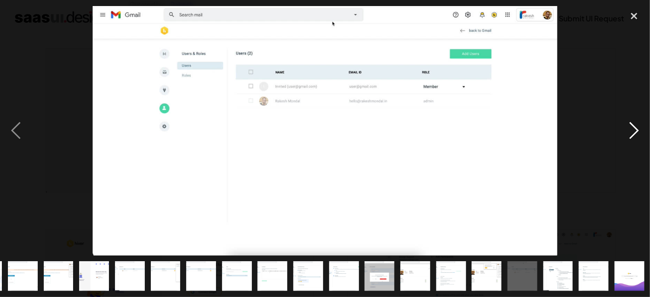
click at [632, 135] on div "next image" at bounding box center [634, 131] width 32 height 250
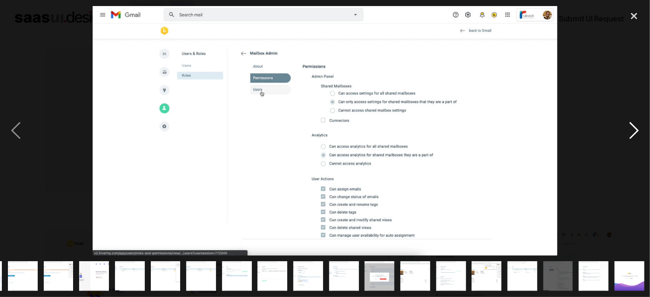
click at [632, 135] on div "next image" at bounding box center [634, 131] width 32 height 250
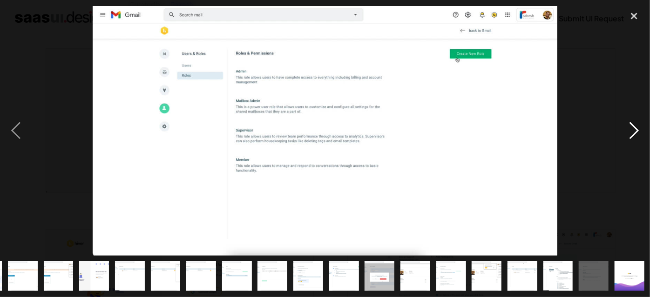
click at [632, 135] on div "next image" at bounding box center [634, 131] width 32 height 250
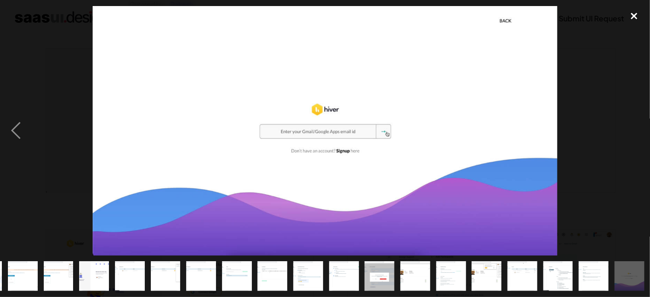
click at [634, 16] on div "close lightbox" at bounding box center [634, 16] width 32 height 20
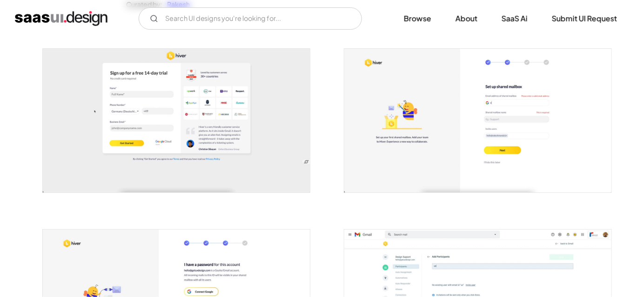
scroll to position [0, 0]
